Goal: Transaction & Acquisition: Download file/media

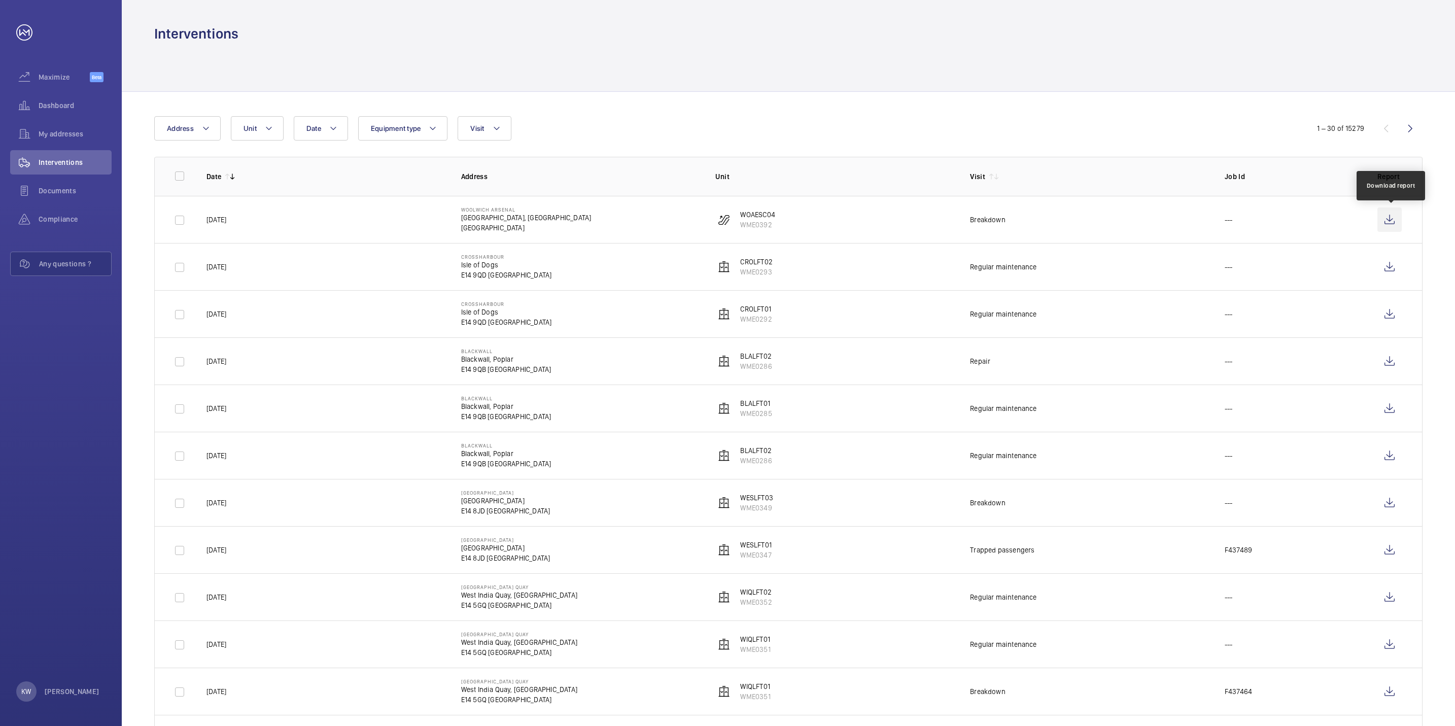
click at [1390, 218] on wm-front-icon-button at bounding box center [1390, 220] width 24 height 24
click at [1390, 553] on wm-front-icon-button at bounding box center [1390, 550] width 24 height 24
click at [1388, 511] on wm-front-icon-button at bounding box center [1390, 503] width 24 height 24
click at [57, 126] on div "My addresses" at bounding box center [60, 134] width 101 height 24
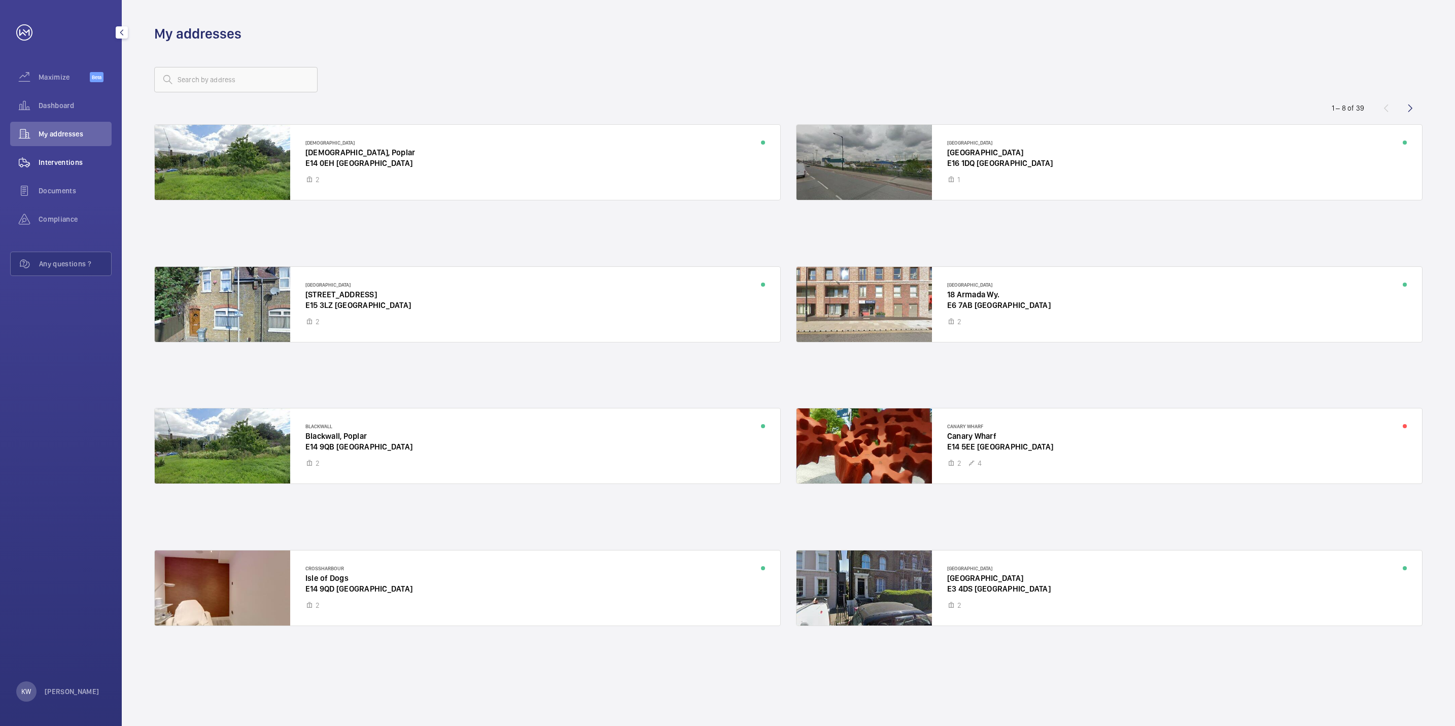
click at [58, 155] on div "Interventions" at bounding box center [60, 162] width 101 height 24
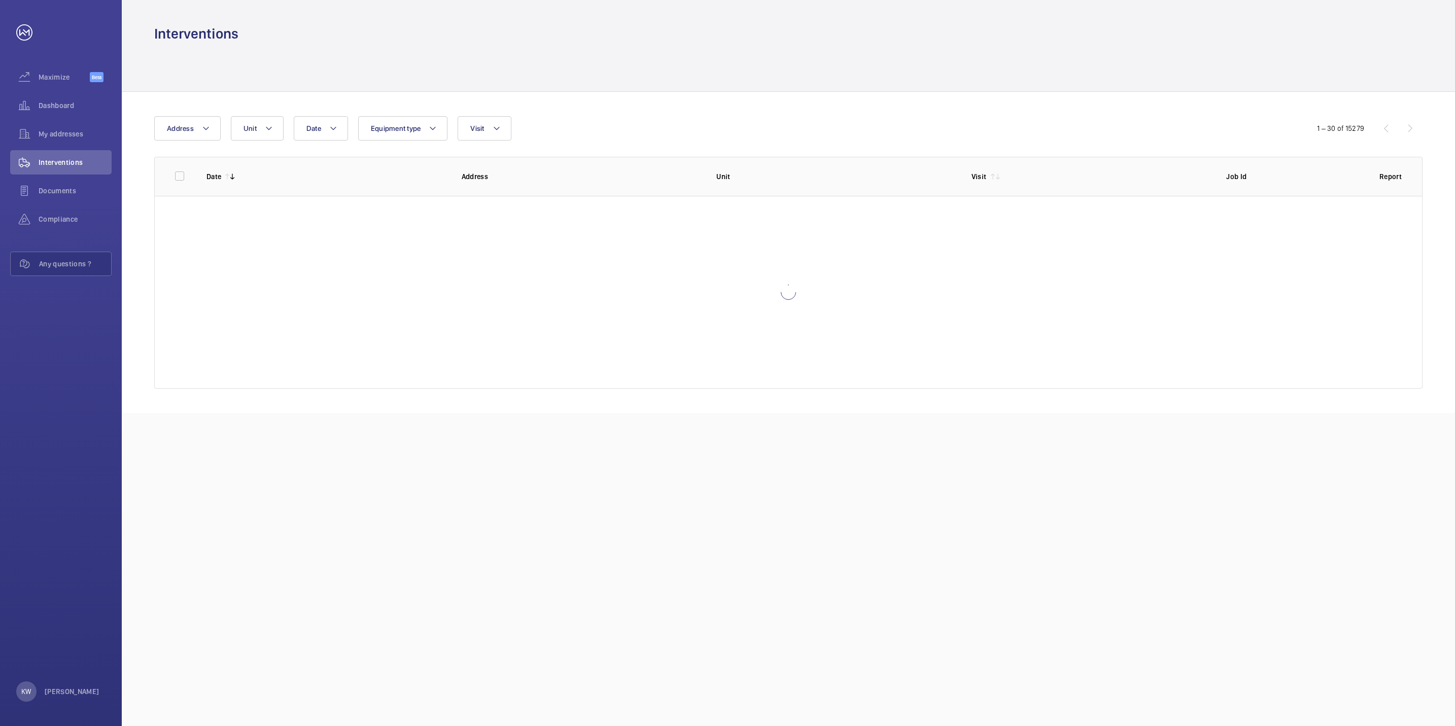
click at [698, 110] on div "Date Address Unit Equipment type Visit 1 – 30 of 15279 Date Address Unit Visit …" at bounding box center [789, 252] width 1334 height 321
click at [728, 87] on div at bounding box center [788, 67] width 1269 height 48
